Goal: Navigation & Orientation: Go to known website

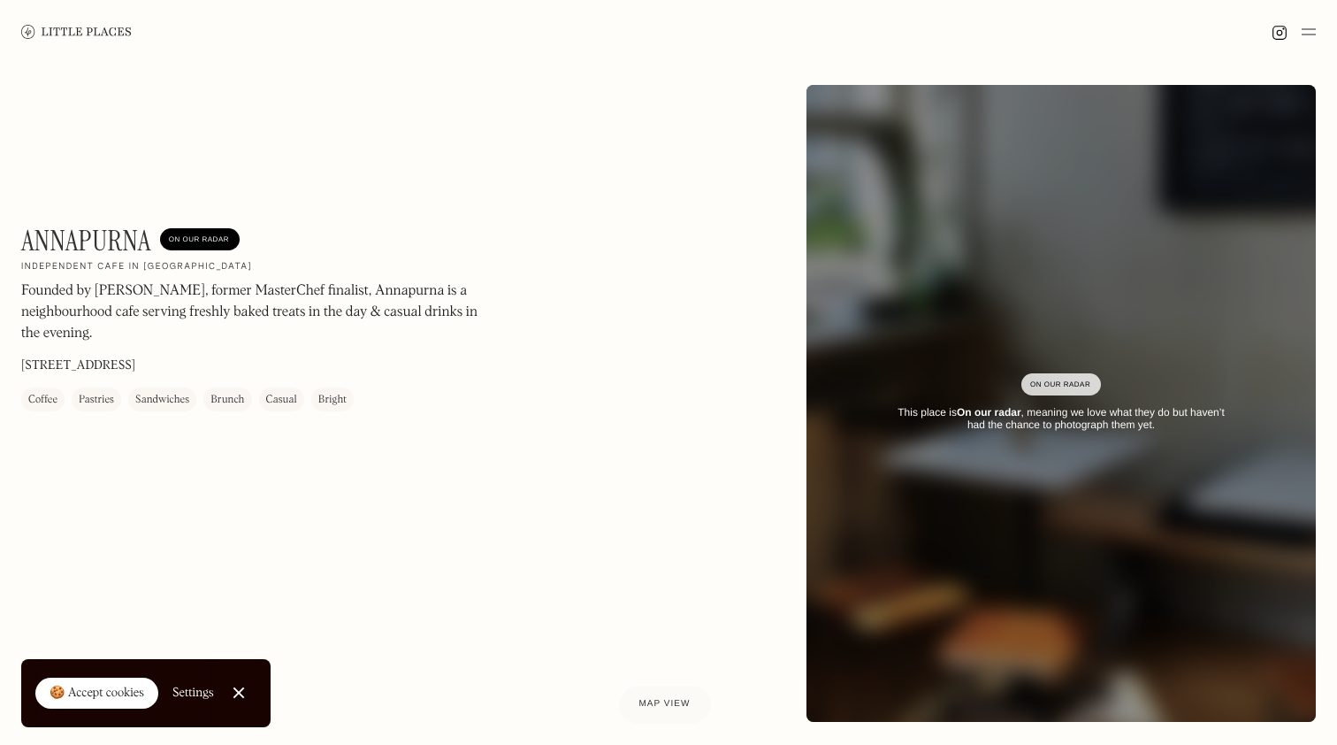
click at [70, 29] on img at bounding box center [76, 31] width 111 height 13
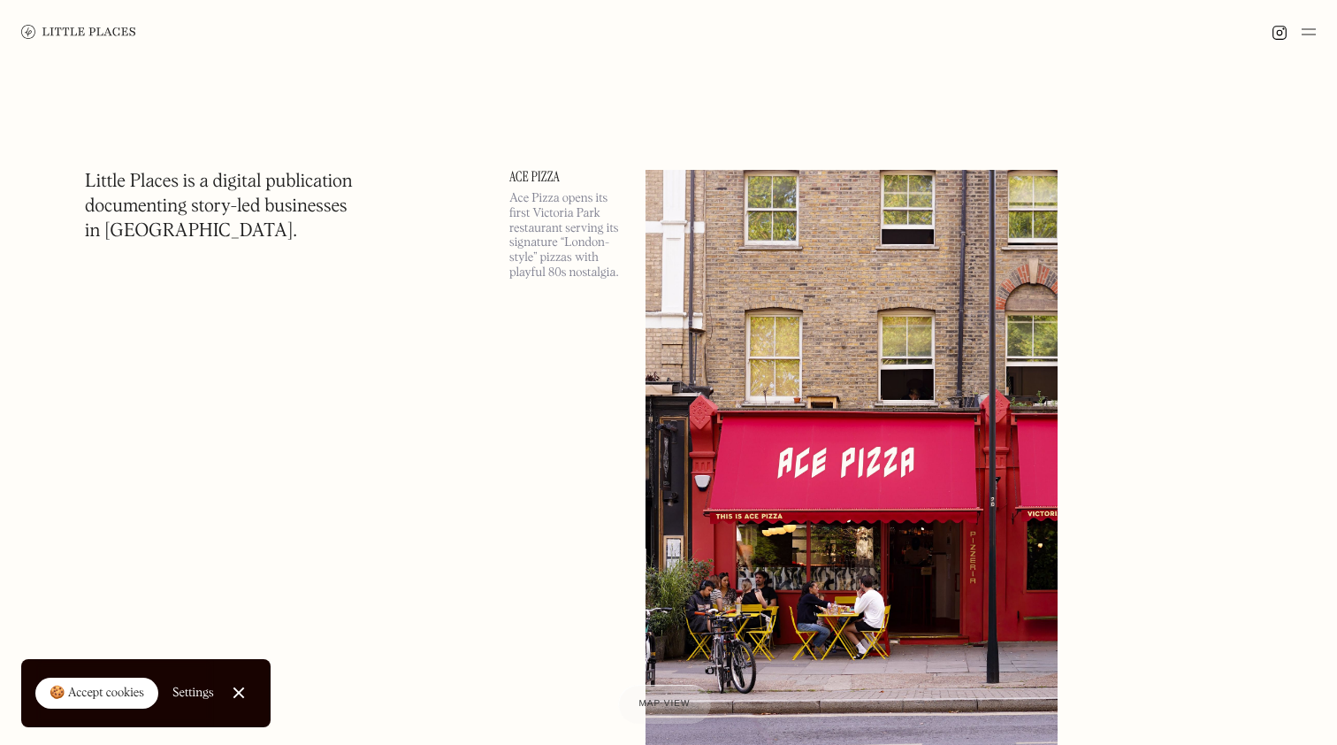
click at [1276, 33] on img at bounding box center [1280, 33] width 16 height 16
click at [1313, 33] on img at bounding box center [1309, 31] width 14 height 21
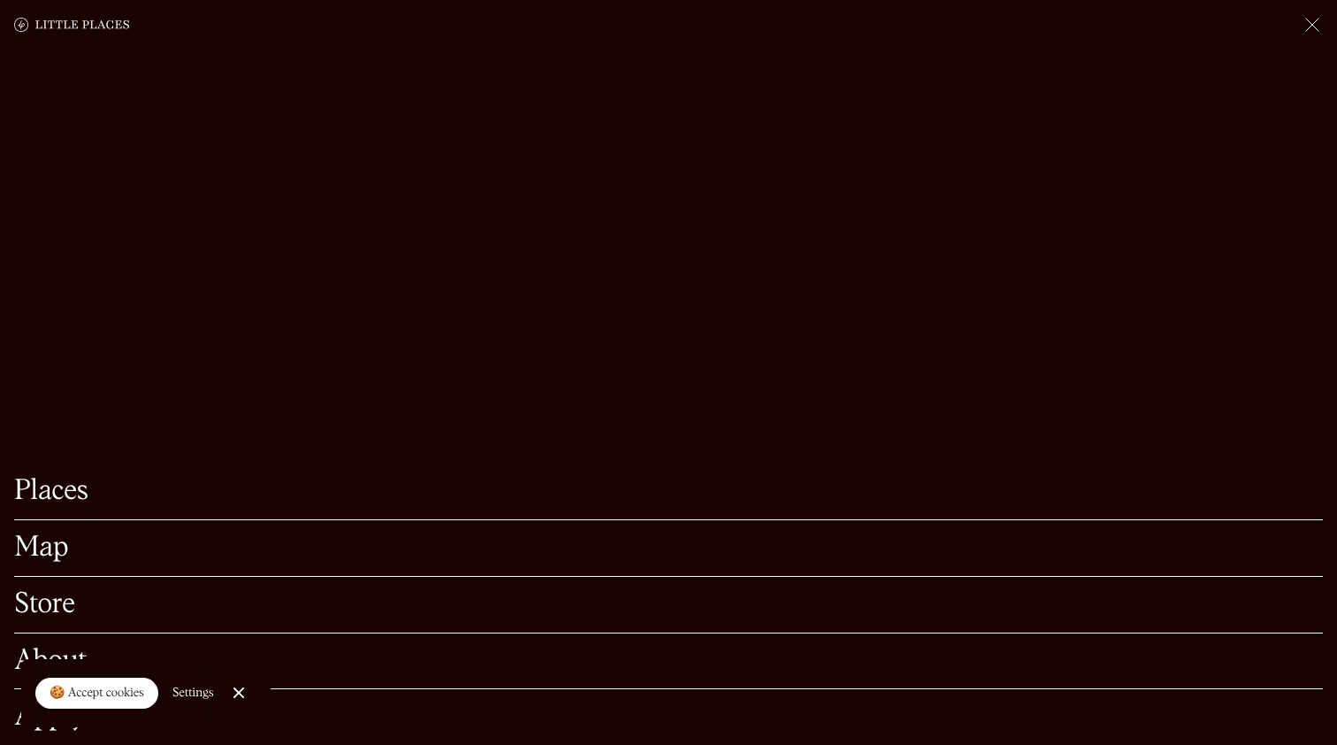
scroll to position [394, 0]
click at [236, 693] on link "Close Cookie Popup" at bounding box center [238, 692] width 35 height 35
click at [1322, 18] on img at bounding box center [1312, 24] width 21 height 21
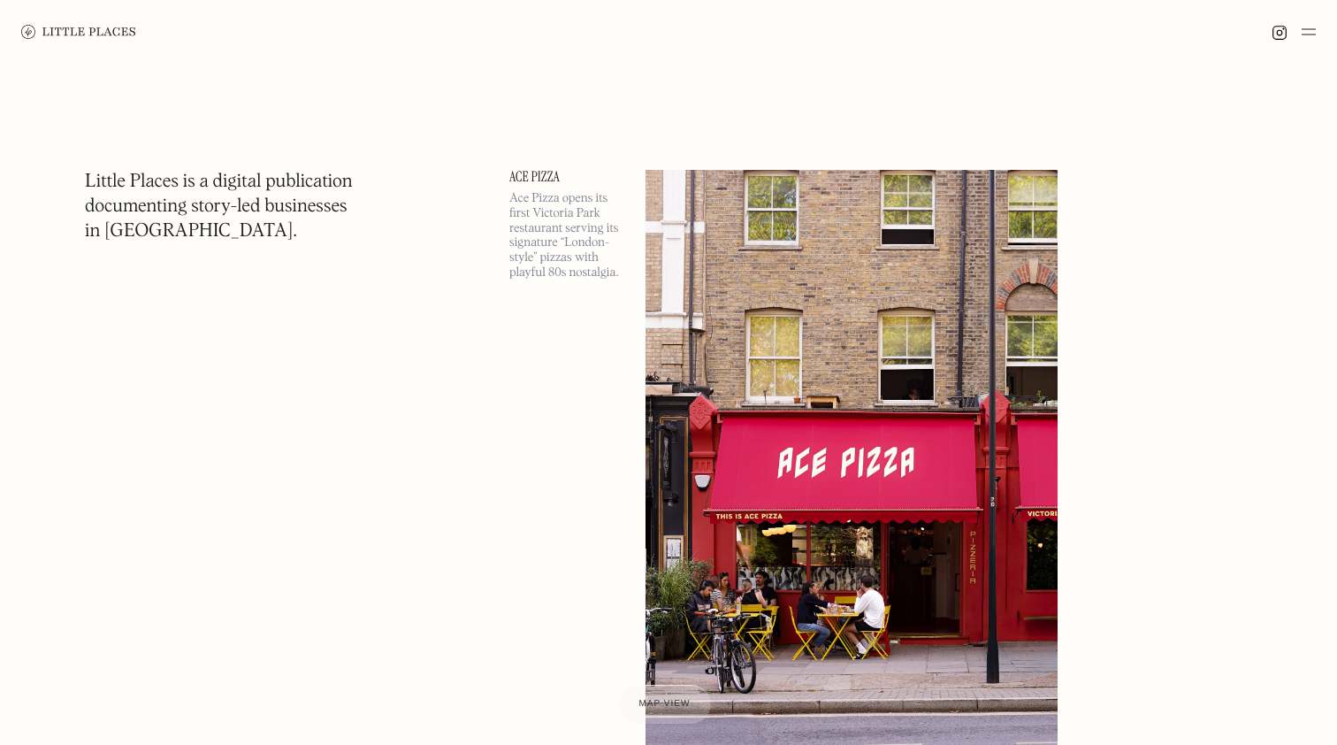
scroll to position [0, 0]
click at [57, 27] on img at bounding box center [78, 32] width 115 height 14
